Goal: Transaction & Acquisition: Purchase product/service

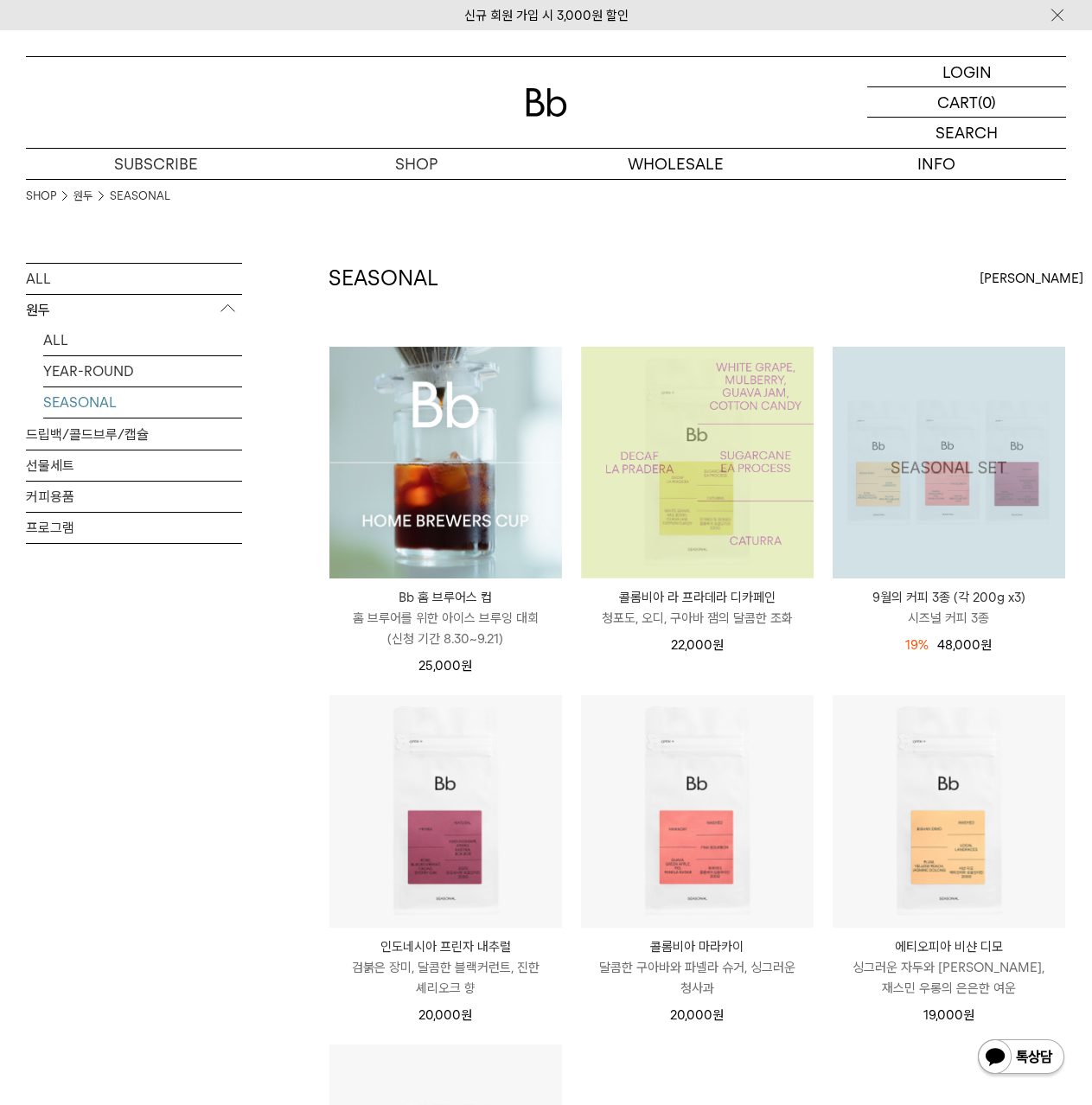
click at [906, 459] on img at bounding box center [949, 463] width 233 height 233
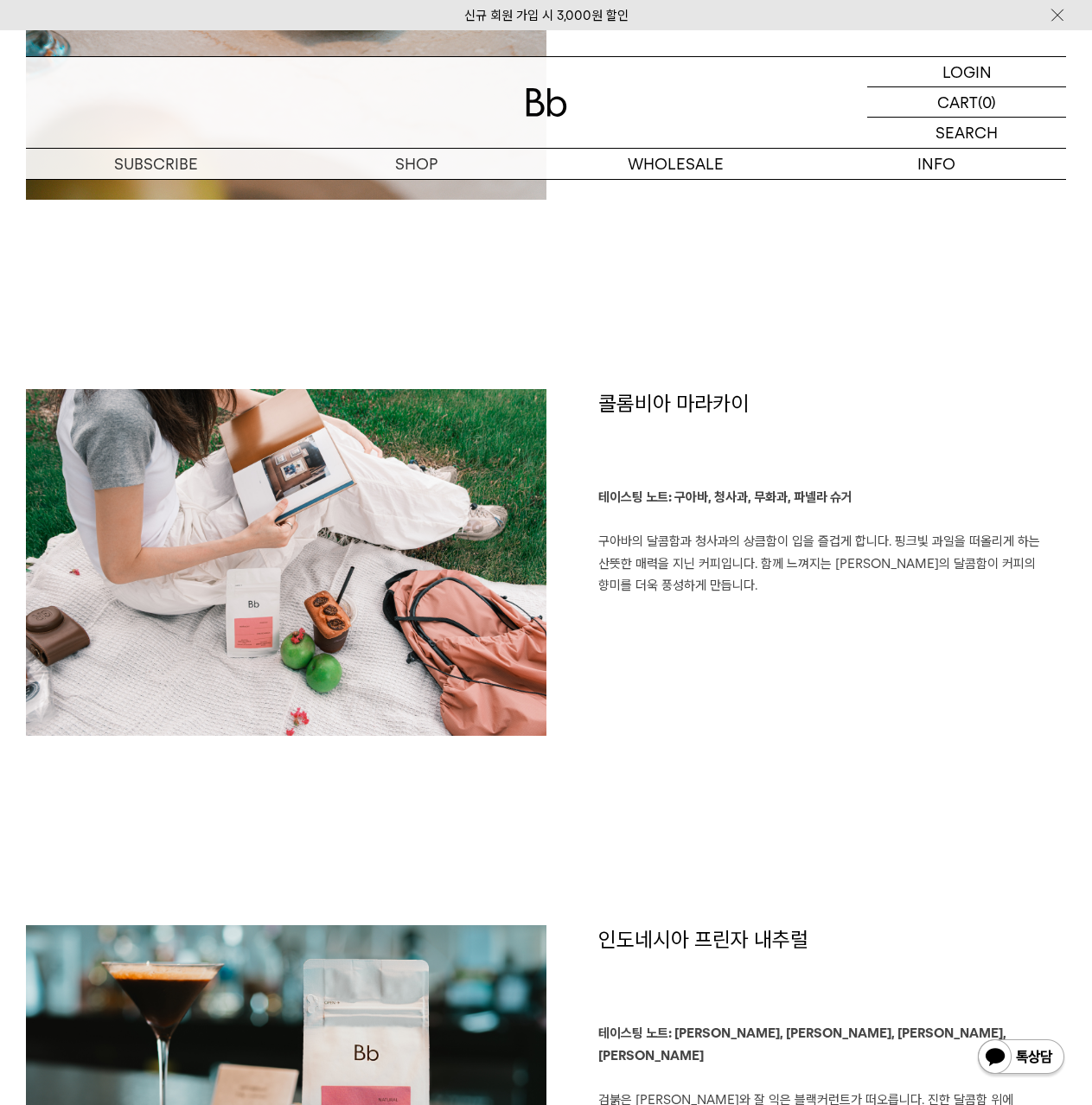
scroll to position [2248, 0]
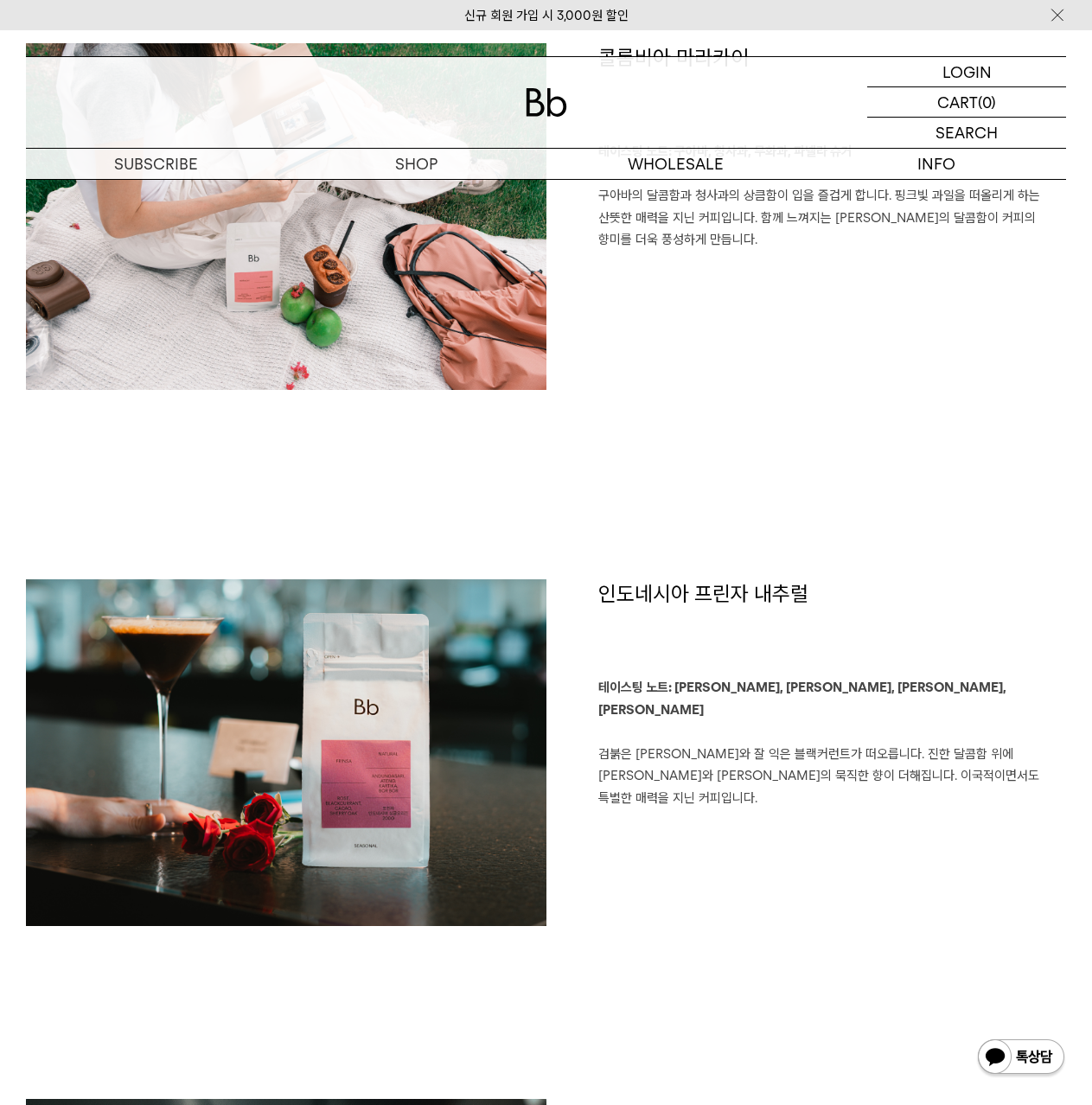
drag, startPoint x: 669, startPoint y: 580, endPoint x: 703, endPoint y: 606, distance: 42.8
click at [684, 599] on h1 "인도네시아 프린자 내추럴" at bounding box center [833, 629] width 468 height 99
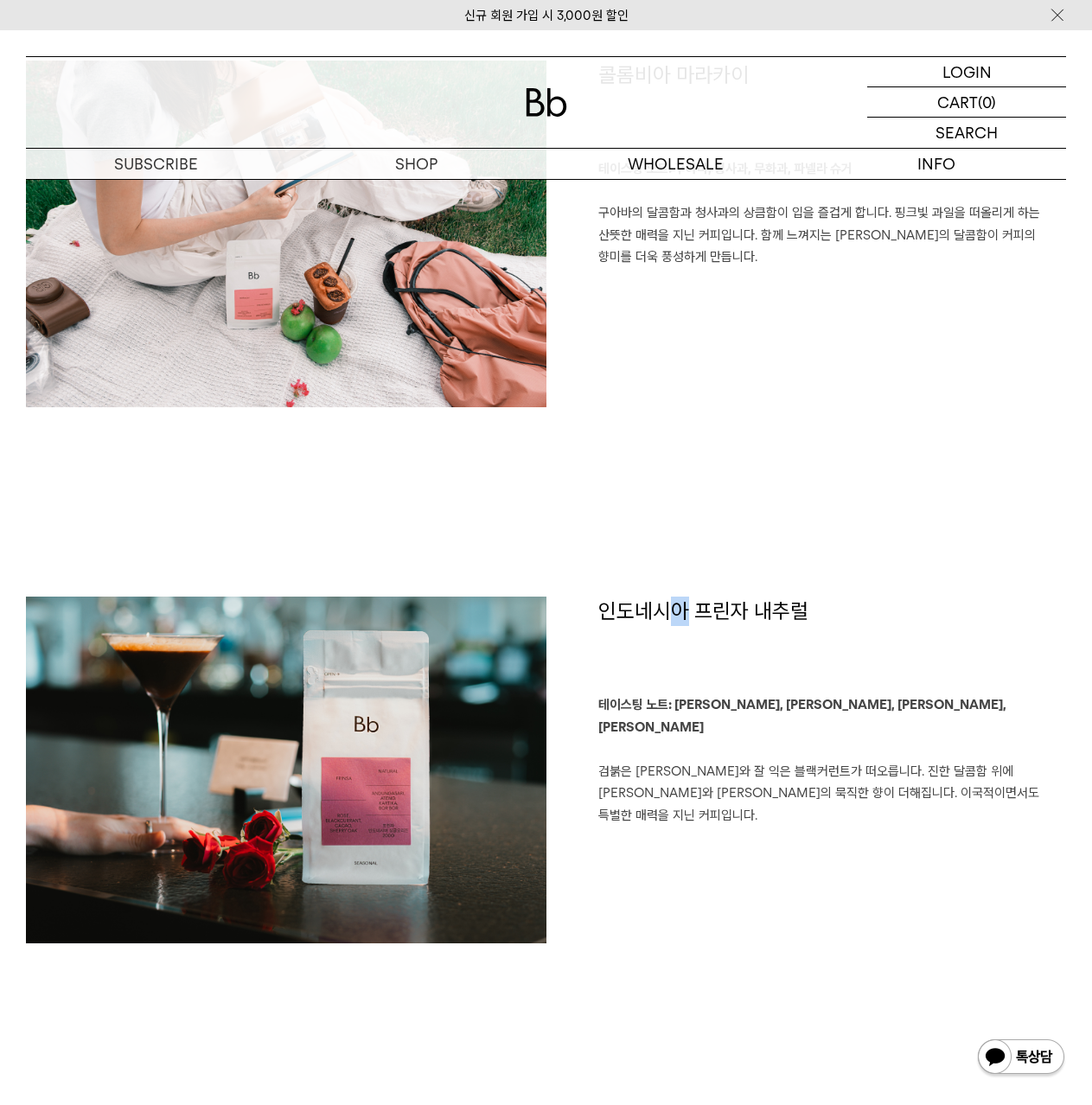
scroll to position [1816, 0]
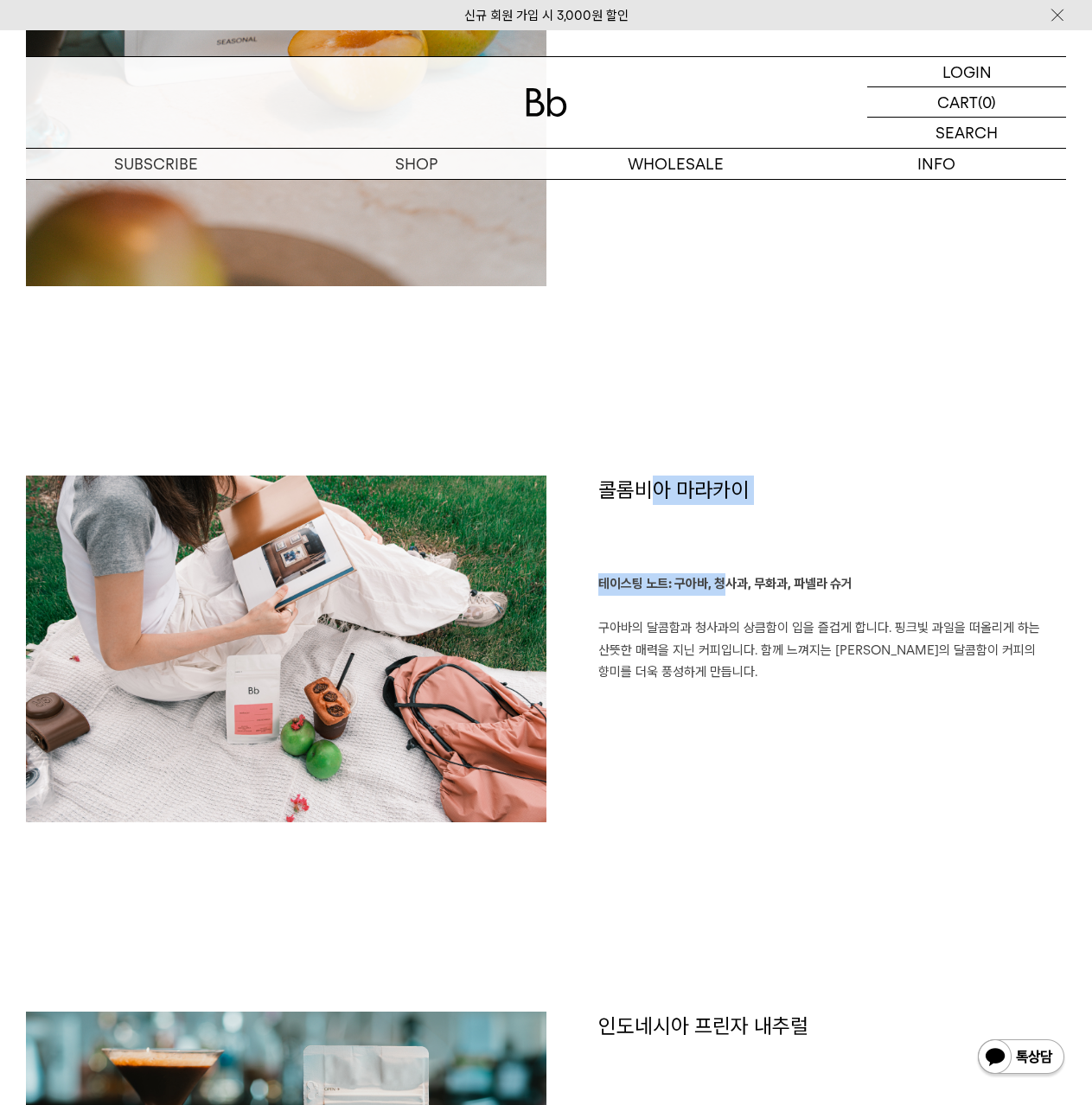
drag, startPoint x: 651, startPoint y: 488, endPoint x: 729, endPoint y: 586, distance: 125.3
click at [729, 586] on div "콜롬비아 마라카이 테이스팅 노트: 구아바, 청사과, 무화과, 파넬라 슈거 구아바의 달콤함과 청사과의 상큼함이 입을 즐겁게 합니다. 핑크빛 과일…" at bounding box center [807, 657] width 520 height 363
click at [729, 586] on b "테이스팅 노트: 구아바, 청사과, 무화과, 파넬라 슈거" at bounding box center [726, 584] width 254 height 16
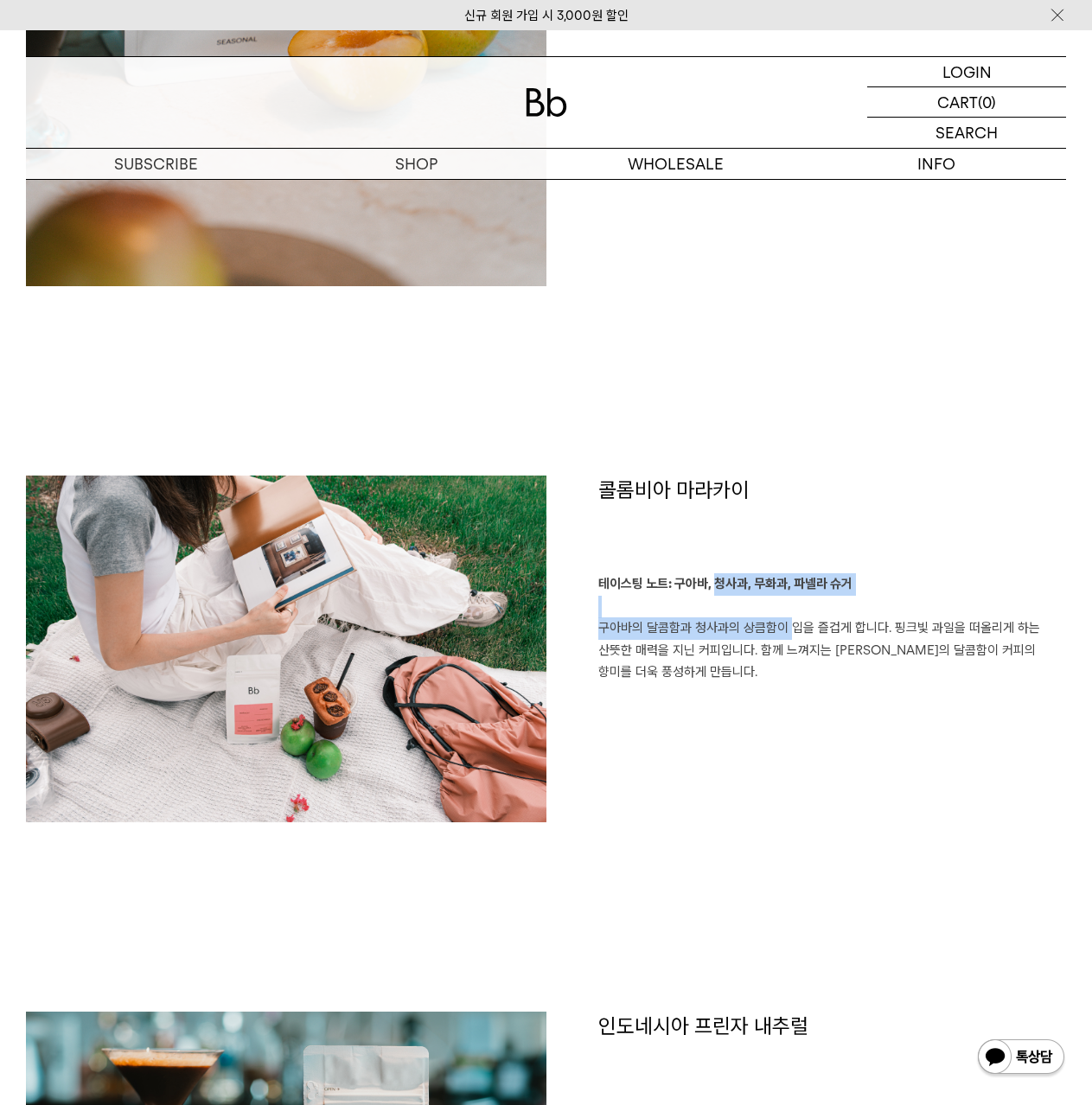
drag, startPoint x: 729, startPoint y: 586, endPoint x: 747, endPoint y: 625, distance: 43.0
click at [747, 624] on p "테이스팅 노트: 구아바, 청사과, 무화과, 파넬라 슈거 구아바의 달콤함과 청사과의 상큼함이 입을 즐겁게 합니다. 핑크빛 과일을 떠올리게 하는 …" at bounding box center [833, 629] width 468 height 111
click at [747, 625] on p "테이스팅 노트: 구아바, 청사과, 무화과, 파넬라 슈거 구아바의 달콤함과 청사과의 상큼함이 입을 즐겁게 합니다. 핑크빛 과일을 떠올리게 하는 …" at bounding box center [833, 629] width 468 height 111
